Goal: Find specific page/section: Find specific page/section

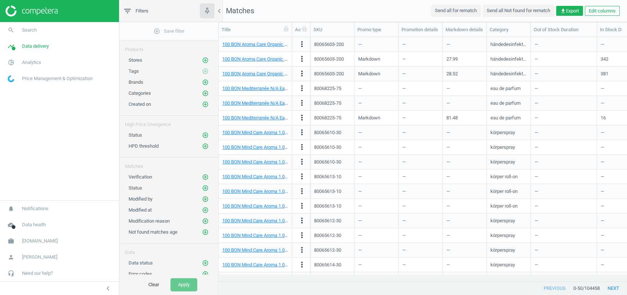
scroll to position [229, 401]
click at [19, 62] on span "pie_chart_outlined" at bounding box center [11, 62] width 22 height 16
click at [36, 46] on span "Data delivery" at bounding box center [35, 46] width 27 height 7
click at [22, 140] on link "pie_chart_outlined Analytics" at bounding box center [59, 144] width 119 height 16
click at [24, 108] on link "Promotions" at bounding box center [59, 111] width 119 height 11
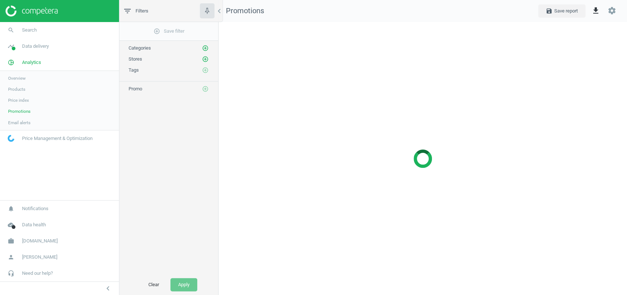
scroll to position [288, 423]
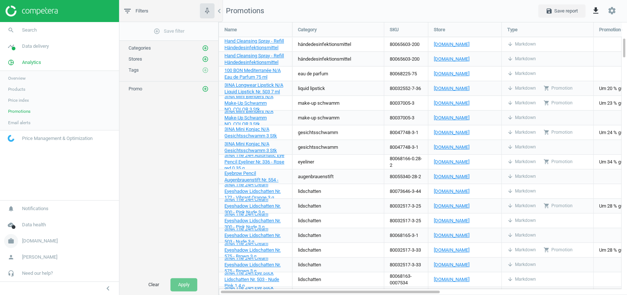
click at [30, 241] on span "Flaconi.at" at bounding box center [40, 241] width 36 height 7
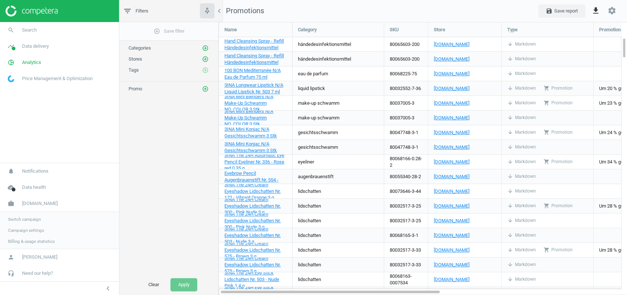
click at [29, 221] on span "Switch campaign" at bounding box center [24, 219] width 33 height 6
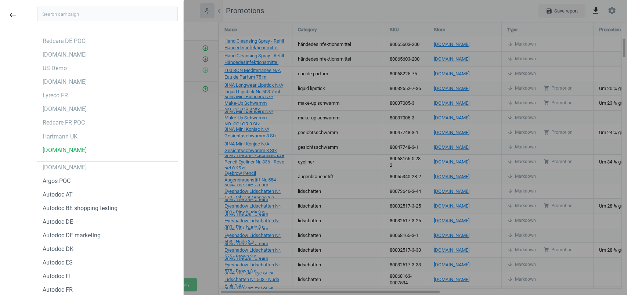
click at [92, 14] on input "text" at bounding box center [107, 14] width 141 height 15
click at [71, 134] on div "Hartmann UK" at bounding box center [60, 137] width 35 height 8
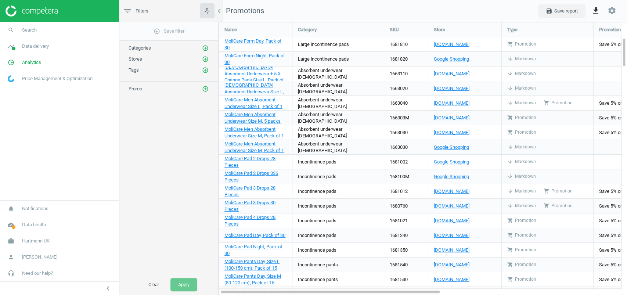
scroll to position [288, 423]
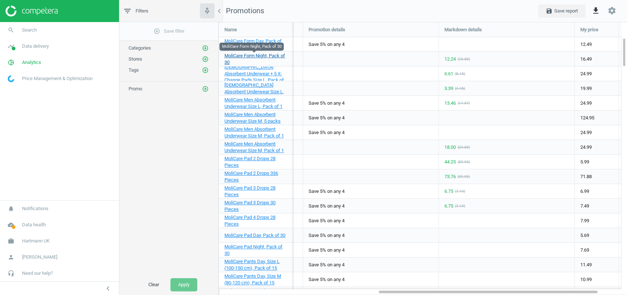
click at [258, 54] on span "MoliCare Form Night, Pack of 30" at bounding box center [254, 59] width 61 height 12
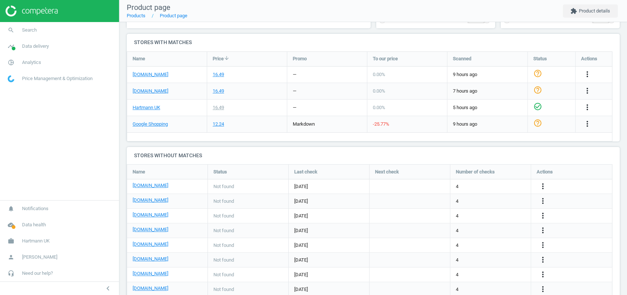
scroll to position [135, 0]
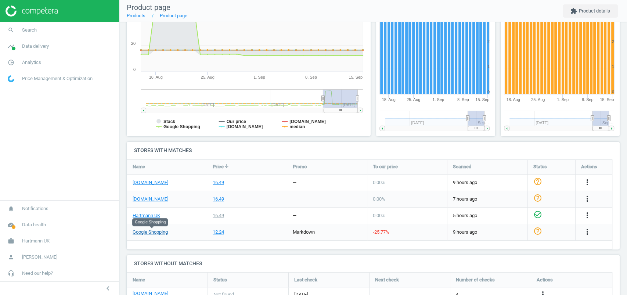
click at [148, 231] on link "Google Shopping" at bounding box center [150, 232] width 35 height 7
